Goal: Task Accomplishment & Management: Complete application form

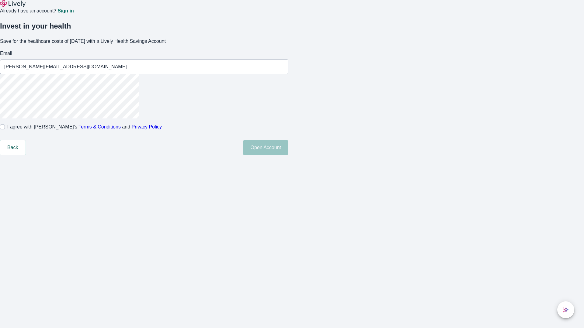
click at [5, 129] on input "I agree with Lively’s Terms & Conditions and Privacy Policy" at bounding box center [2, 127] width 5 height 5
checkbox input "true"
click at [288, 155] on button "Open Account" at bounding box center [265, 147] width 45 height 15
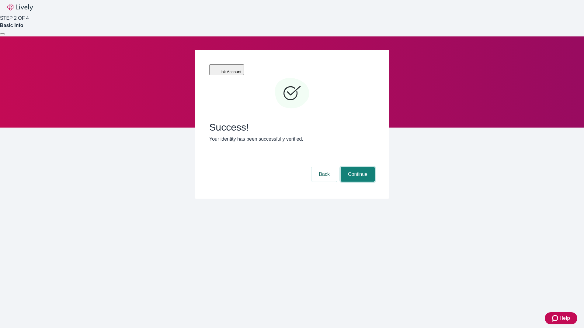
click at [357, 167] on button "Continue" at bounding box center [357, 174] width 34 height 15
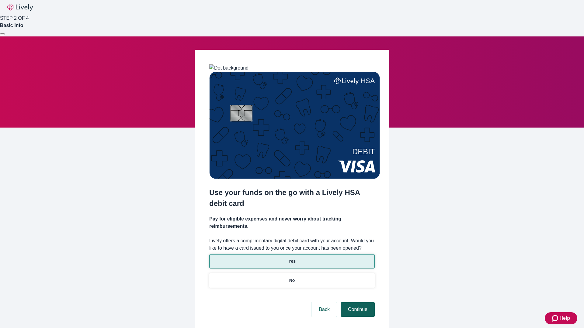
click at [291, 258] on p "Yes" at bounding box center [291, 261] width 7 height 6
click at [357, 302] on button "Continue" at bounding box center [357, 309] width 34 height 15
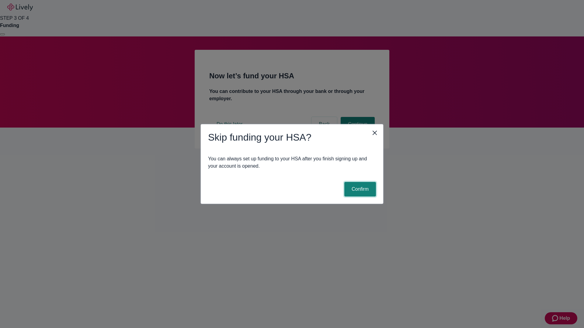
click at [359, 189] on button "Confirm" at bounding box center [360, 189] width 32 height 15
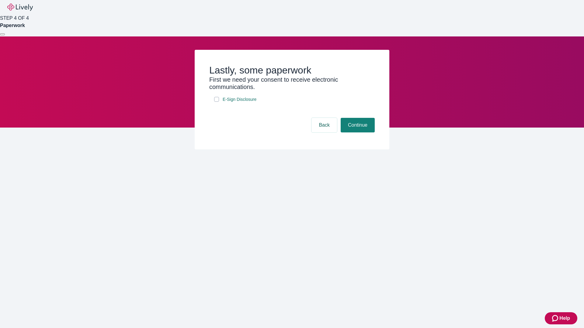
click at [216, 102] on input "E-Sign Disclosure" at bounding box center [216, 99] width 5 height 5
checkbox input "true"
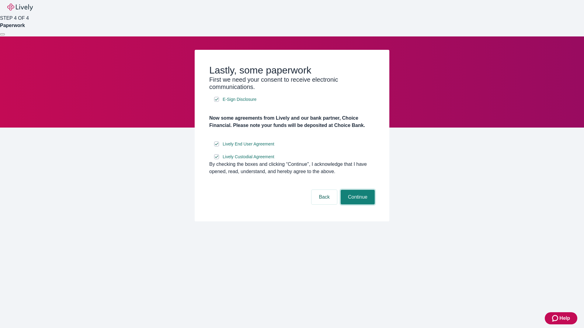
click at [357, 205] on button "Continue" at bounding box center [357, 197] width 34 height 15
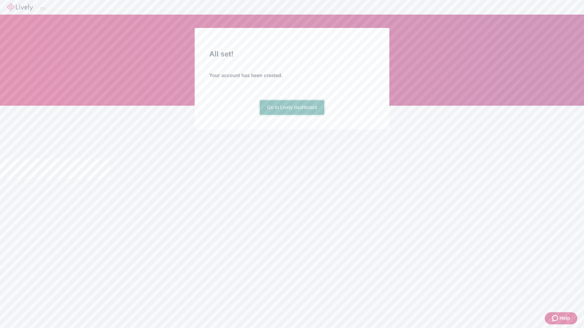
click at [291, 115] on link "Go to Lively dashboard" at bounding box center [292, 107] width 65 height 15
